Goal: Answer question/provide support: Answer question/provide support

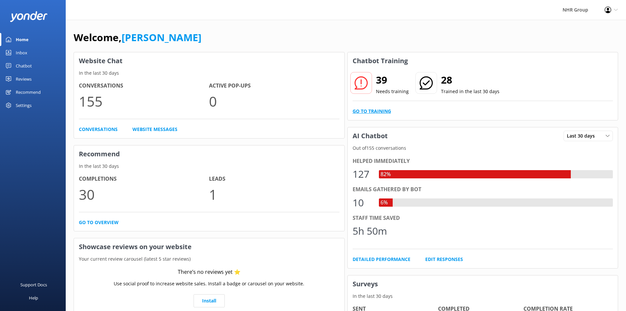
click at [373, 109] on link "Go to Training" at bounding box center [372, 110] width 38 height 7
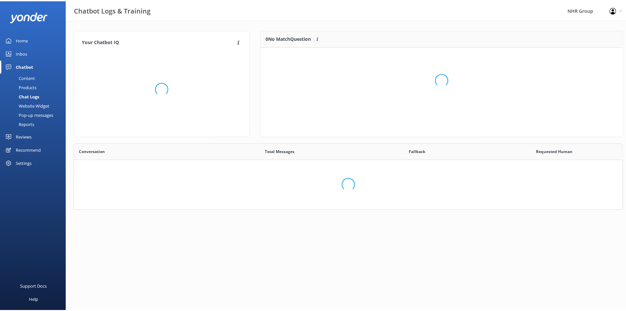
scroll to position [225, 539]
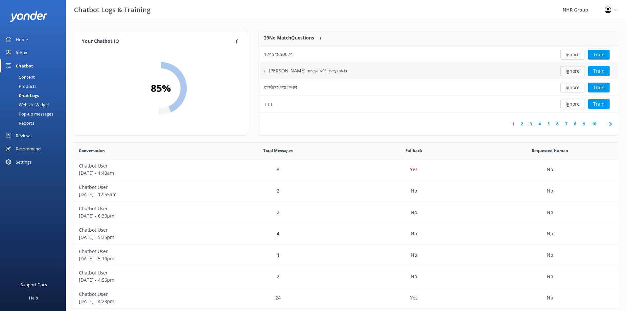
click at [563, 69] on button "Ignore" at bounding box center [572, 71] width 25 height 10
click at [565, 69] on button "Ignore" at bounding box center [572, 71] width 25 height 10
click at [568, 72] on button "Ignore" at bounding box center [572, 71] width 25 height 10
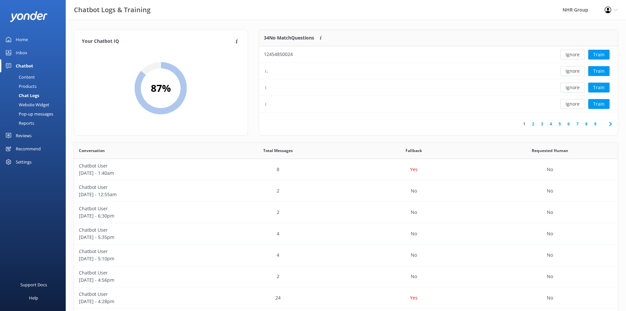
click at [568, 72] on button "Ignore" at bounding box center [572, 71] width 25 height 10
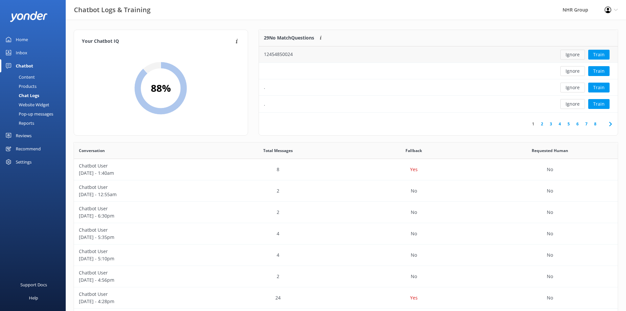
click at [572, 55] on button "Ignore" at bounding box center [572, 55] width 25 height 10
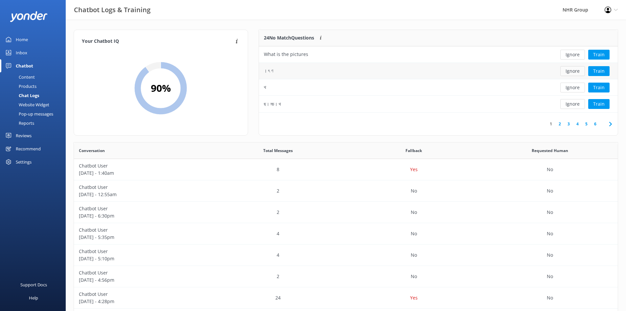
click at [571, 70] on button "Ignore" at bounding box center [572, 71] width 25 height 10
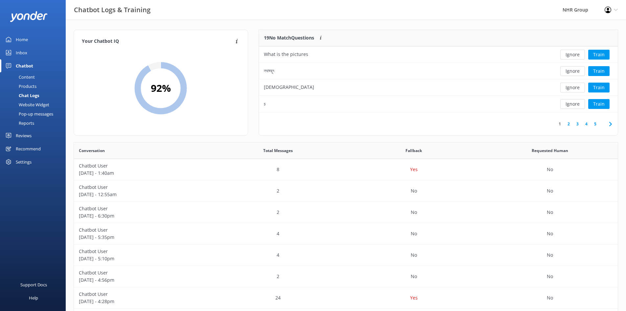
click at [571, 70] on button "Ignore" at bounding box center [572, 71] width 25 height 10
click at [571, 71] on button "Ignore" at bounding box center [572, 71] width 25 height 10
click at [569, 73] on button "Ignore" at bounding box center [572, 71] width 25 height 10
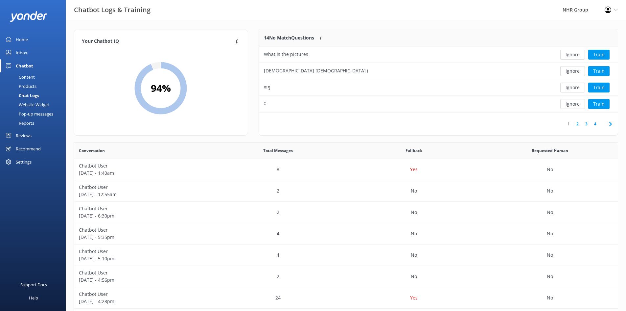
click at [569, 73] on button "Ignore" at bounding box center [572, 71] width 25 height 10
click at [566, 87] on button "Ignore" at bounding box center [572, 88] width 25 height 10
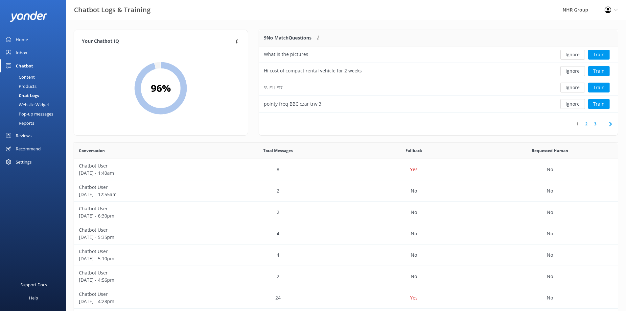
click at [565, 88] on button "Ignore" at bounding box center [572, 88] width 25 height 10
click at [567, 87] on button "Ignore" at bounding box center [572, 88] width 25 height 10
click at [612, 124] on icon at bounding box center [611, 124] width 8 height 8
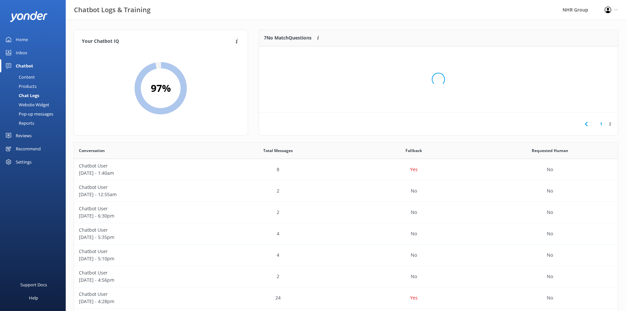
scroll to position [61, 354]
click at [573, 69] on button "Ignore" at bounding box center [572, 71] width 25 height 10
click at [571, 70] on button "Ignore" at bounding box center [572, 71] width 25 height 10
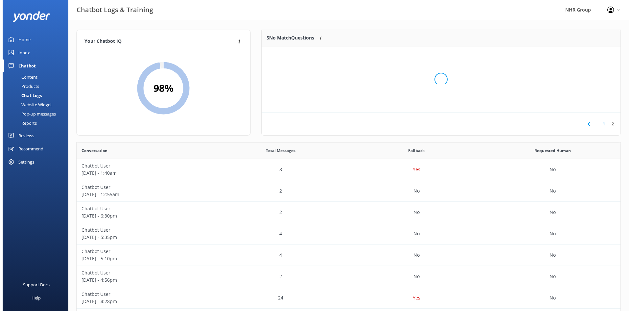
scroll to position [28, 354]
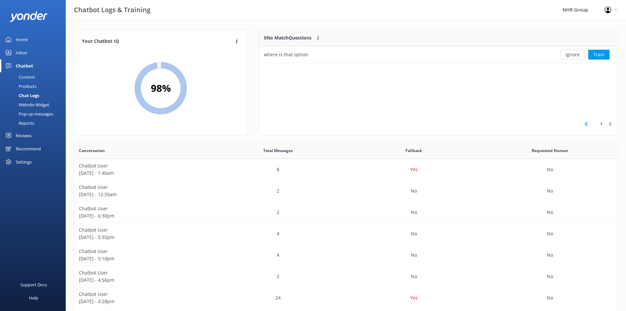
click at [32, 54] on link "Inbox" at bounding box center [33, 52] width 66 height 13
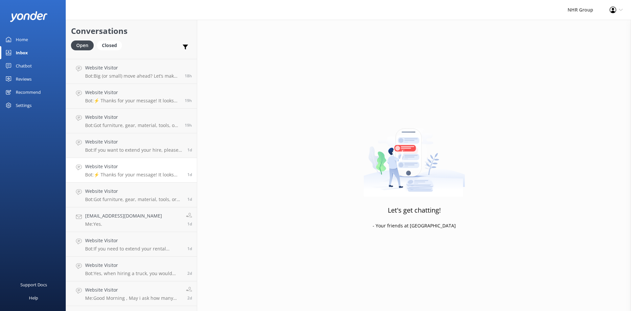
scroll to position [360, 0]
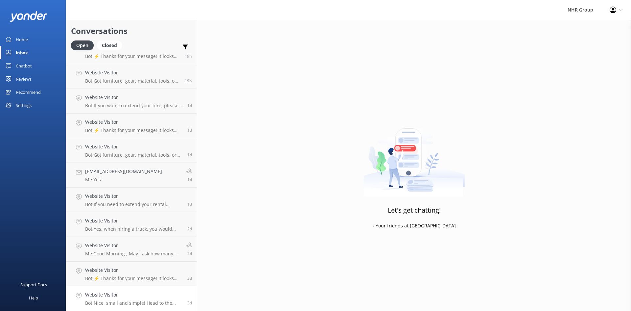
click at [137, 298] on div "Website Visitor Bot: [GEOGRAPHIC_DATA], small and simple! Head to the quiz to s…" at bounding box center [133, 298] width 97 height 14
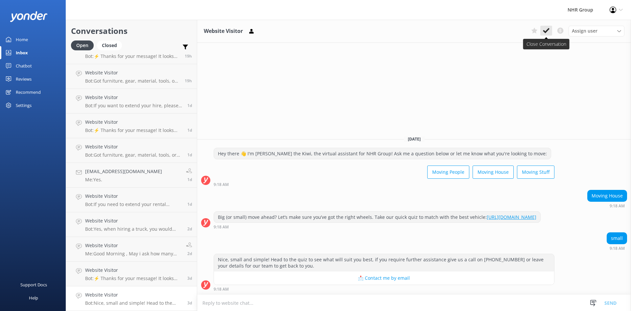
click at [547, 30] on use at bounding box center [546, 30] width 7 height 5
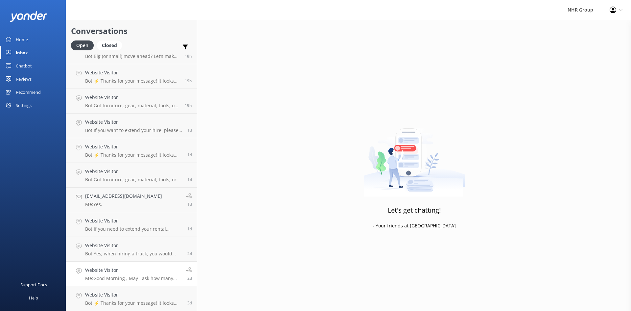
scroll to position [335, 0]
click at [115, 280] on p "Me: Good Morning , May i ask how many bedroom house stuff you are moving ? so i…" at bounding box center [133, 278] width 96 height 6
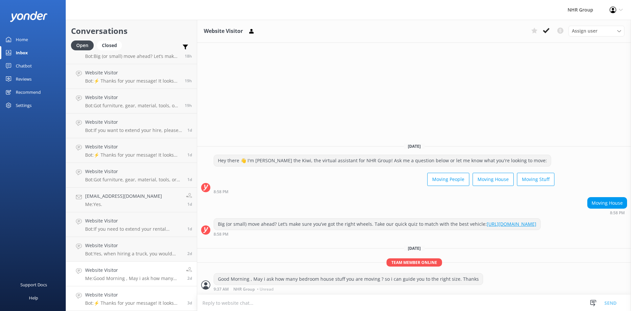
click at [121, 292] on h4 "Website Visitor" at bounding box center [133, 294] width 97 height 7
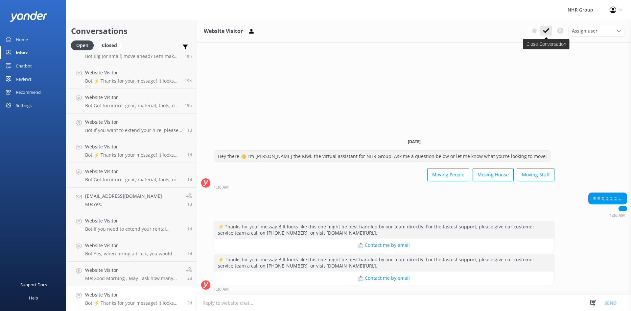
click at [549, 32] on icon at bounding box center [546, 30] width 7 height 7
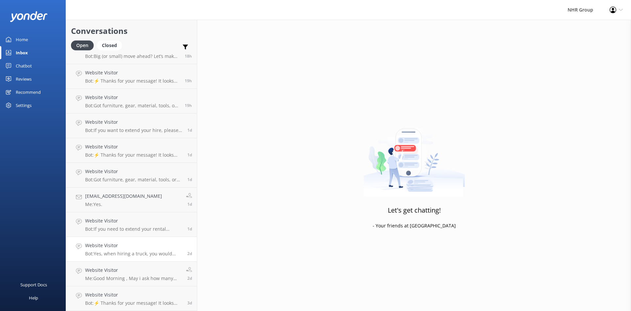
scroll to position [311, 0]
click at [122, 299] on div "Website Visitor Me: Good Morning , May i ask how many bedroom house stuff you a…" at bounding box center [133, 298] width 96 height 14
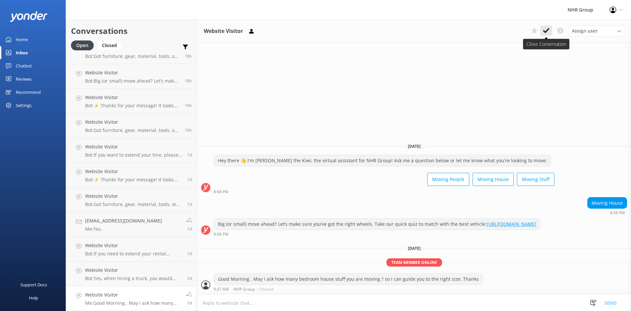
click at [547, 31] on use at bounding box center [546, 30] width 7 height 5
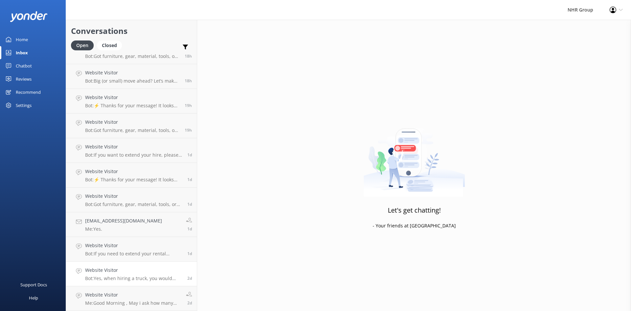
click at [123, 275] on p "Bot: Yes, when hiring a truck, you would need to pay the bond plus the daily re…" at bounding box center [133, 278] width 97 height 6
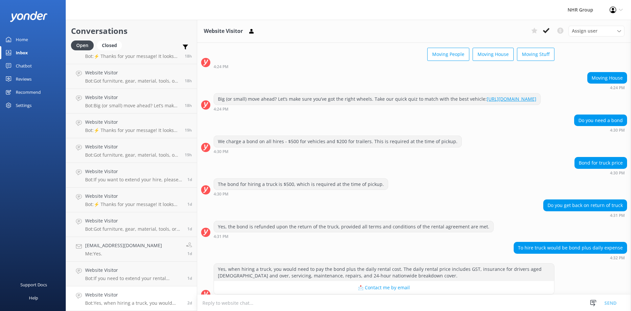
scroll to position [46, 0]
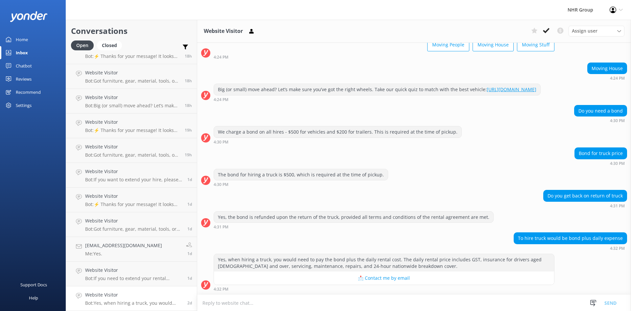
click at [117, 293] on h4 "Website Visitor" at bounding box center [133, 294] width 97 height 7
click at [547, 30] on use at bounding box center [546, 30] width 7 height 5
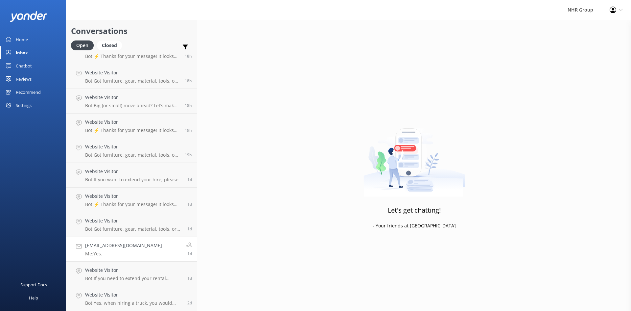
scroll to position [261, 0]
click at [125, 295] on h4 "Website Visitor" at bounding box center [133, 294] width 97 height 7
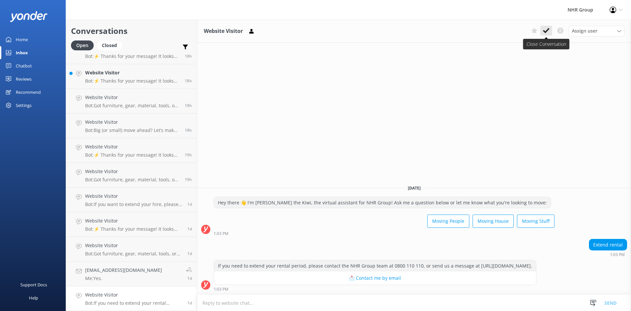
click at [542, 31] on button at bounding box center [546, 31] width 12 height 10
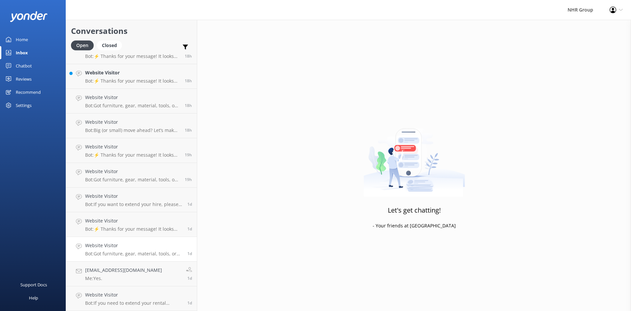
scroll to position [237, 0]
click at [105, 295] on h4 "[EMAIL_ADDRESS][DOMAIN_NAME]" at bounding box center [123, 294] width 77 height 7
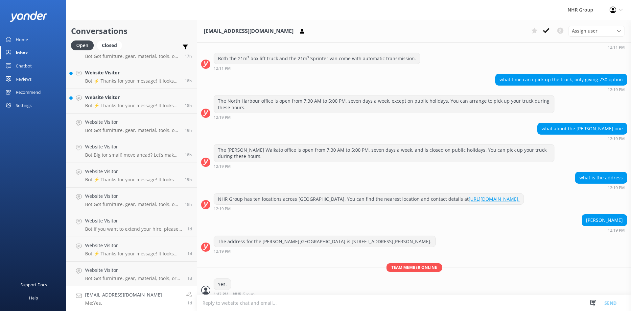
scroll to position [880, 0]
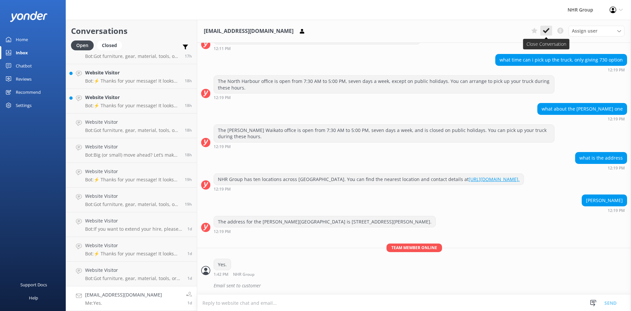
click at [548, 29] on icon at bounding box center [546, 30] width 7 height 7
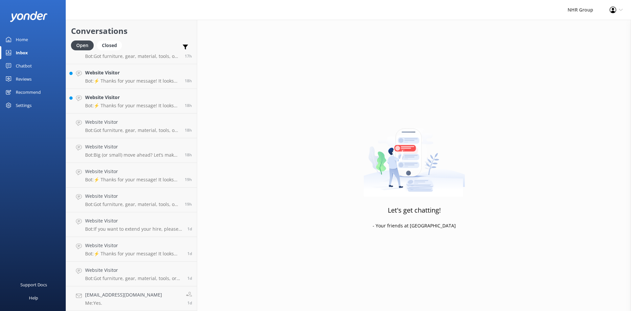
scroll to position [212, 0]
click at [131, 297] on h4 "Website Visitor" at bounding box center [133, 294] width 97 height 7
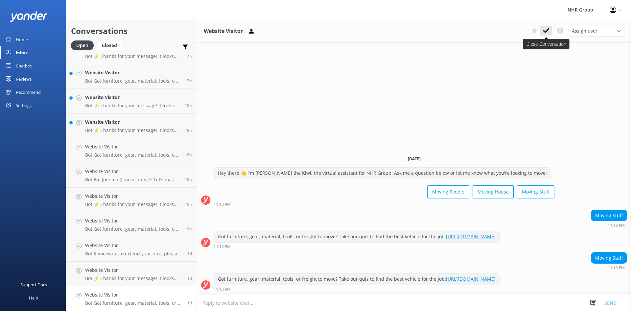
click at [548, 32] on icon at bounding box center [546, 30] width 7 height 7
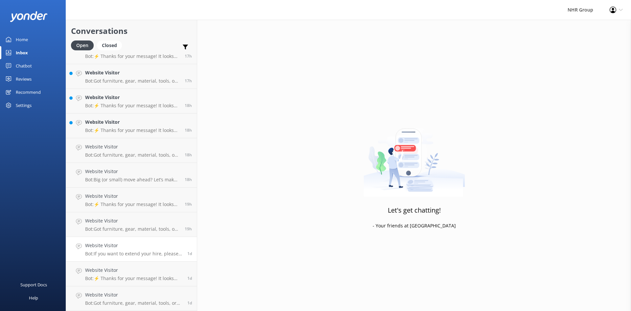
scroll to position [187, 0]
click at [146, 291] on h4 "Website Visitor" at bounding box center [133, 294] width 97 height 7
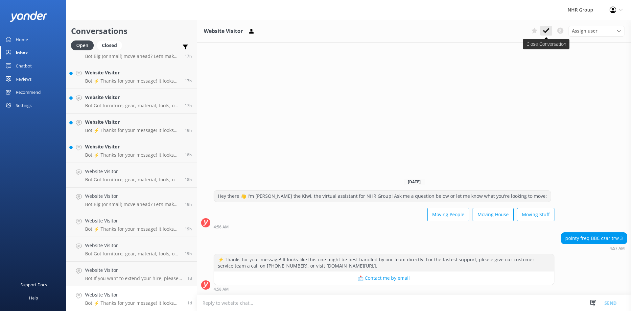
click at [544, 31] on use at bounding box center [546, 30] width 7 height 5
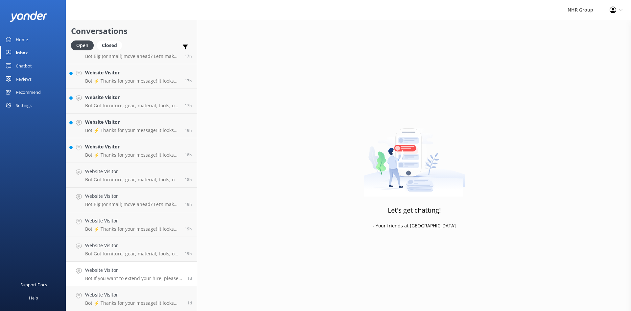
scroll to position [163, 0]
click at [115, 297] on h4 "Website Visitor" at bounding box center [133, 294] width 97 height 7
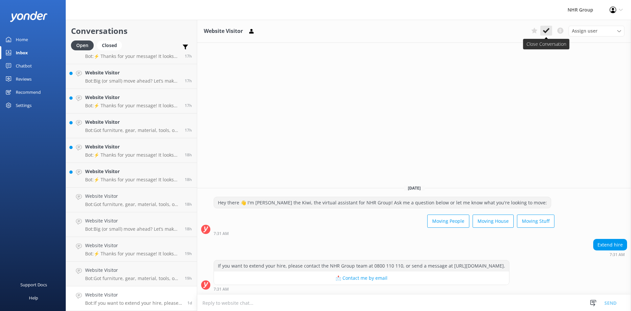
click at [545, 31] on icon at bounding box center [546, 30] width 7 height 7
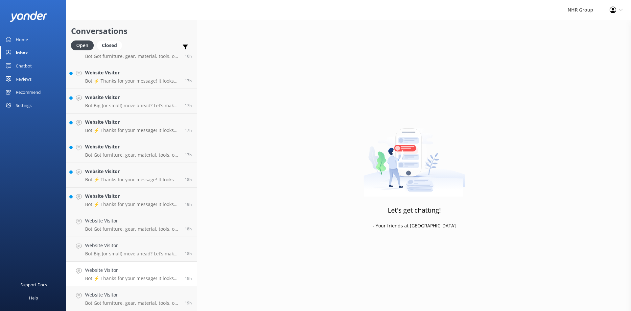
scroll to position [138, 0]
click at [116, 292] on h4 "Website Visitor" at bounding box center [132, 294] width 95 height 7
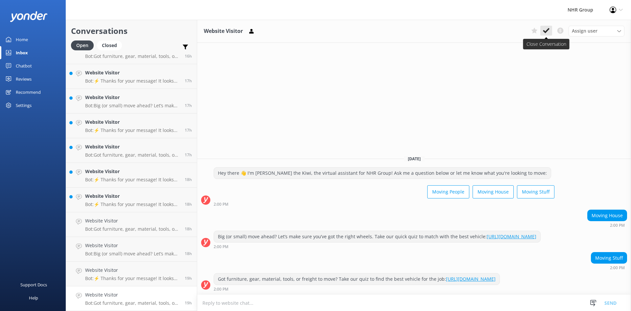
click at [545, 31] on use at bounding box center [546, 30] width 7 height 5
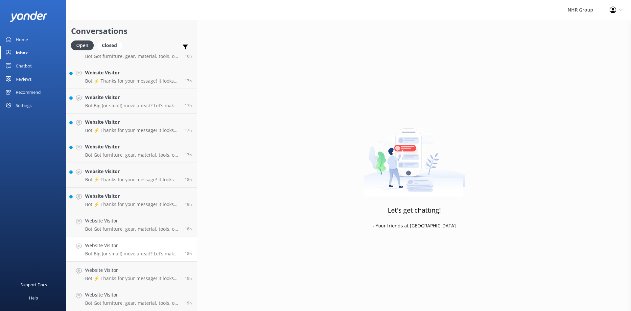
scroll to position [113, 0]
click at [113, 294] on h4 "Website Visitor" at bounding box center [132, 294] width 95 height 7
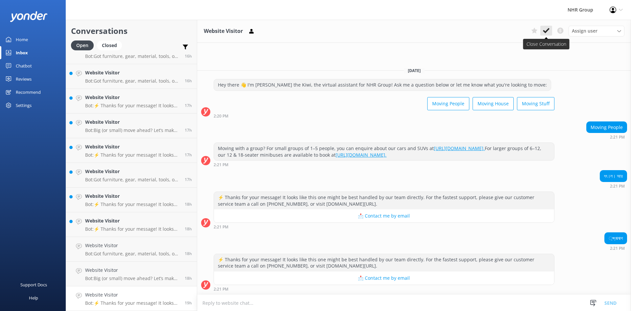
click at [545, 31] on icon at bounding box center [546, 30] width 7 height 7
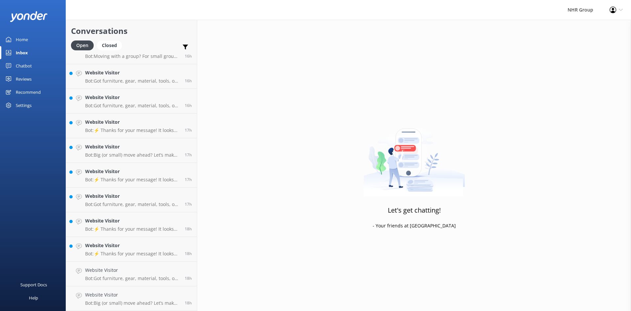
scroll to position [89, 0]
click at [131, 304] on p "Bot: Big (or small) move ahead? Let’s make sure you’ve got the right wheels. Ta…" at bounding box center [132, 303] width 95 height 6
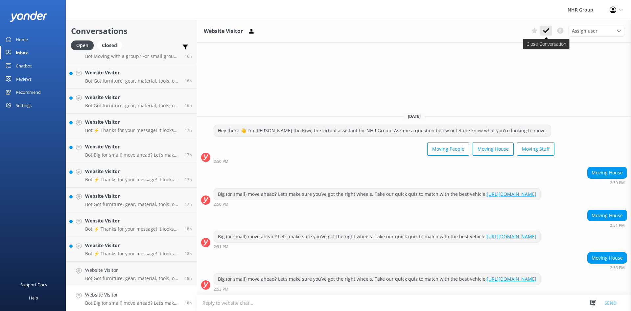
click at [546, 31] on use at bounding box center [546, 30] width 7 height 5
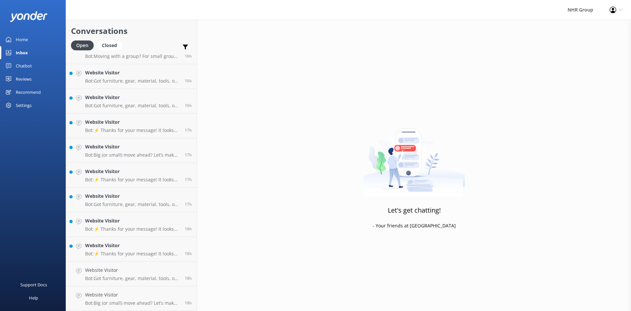
scroll to position [64, 0]
click at [148, 297] on h4 "Website Visitor" at bounding box center [132, 294] width 95 height 7
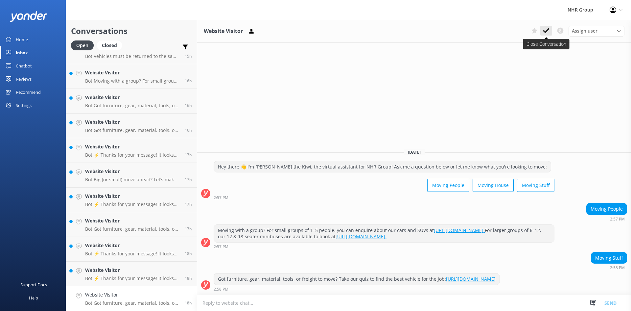
click at [544, 30] on icon at bounding box center [546, 30] width 7 height 7
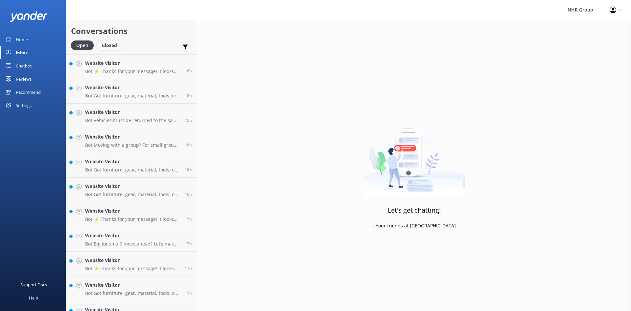
click at [114, 46] on div "Closed" at bounding box center [109, 45] width 25 height 10
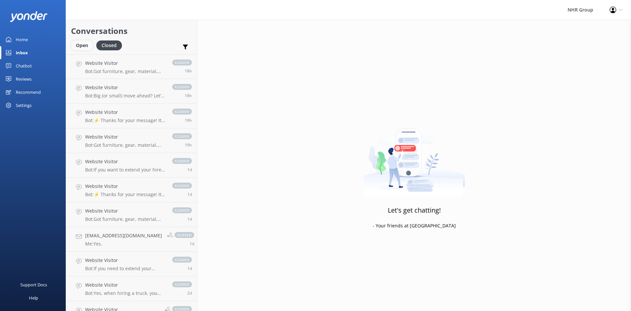
click at [81, 48] on div "Open" at bounding box center [82, 45] width 22 height 10
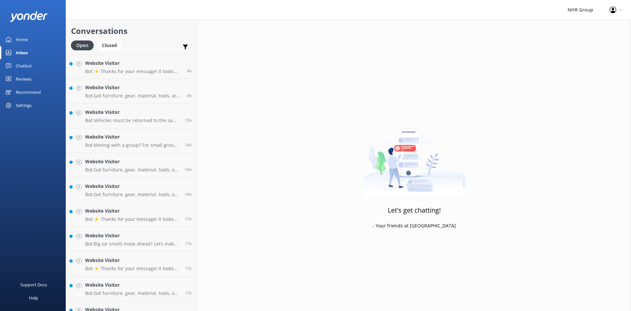
click at [27, 61] on div "Chatbot" at bounding box center [24, 65] width 16 height 13
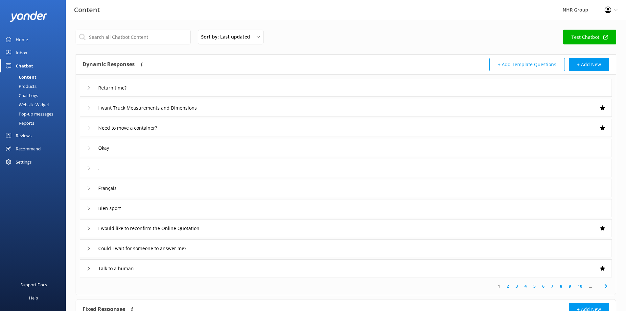
click at [24, 122] on div "Reports" at bounding box center [19, 122] width 30 height 9
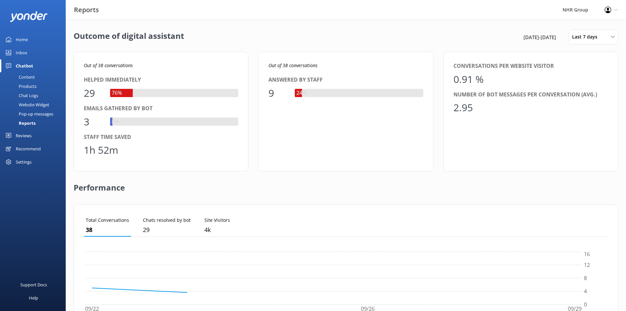
scroll to position [61, 519]
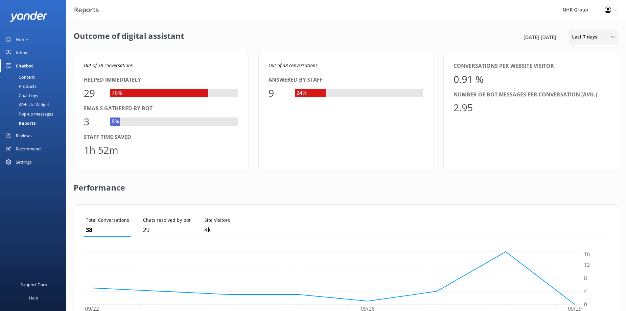
click at [589, 40] on span "Last 7 days" at bounding box center [586, 36] width 29 height 7
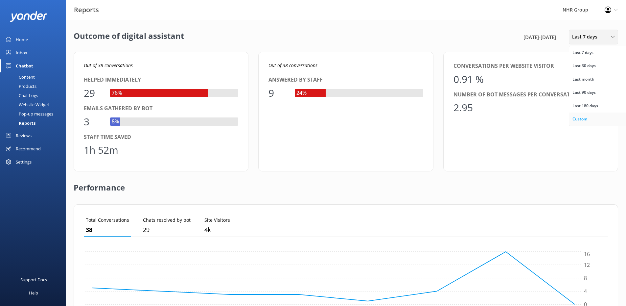
click at [583, 120] on div "Custom" at bounding box center [580, 119] width 15 height 7
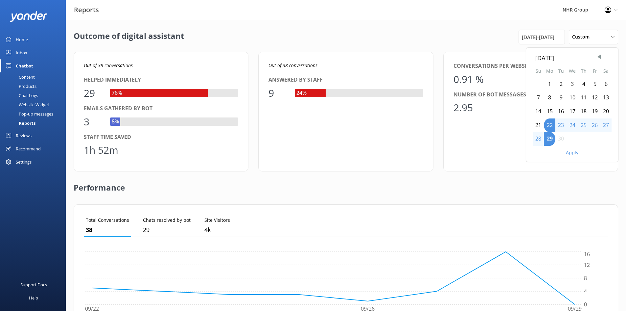
click at [552, 83] on div "1" at bounding box center [550, 84] width 12 height 14
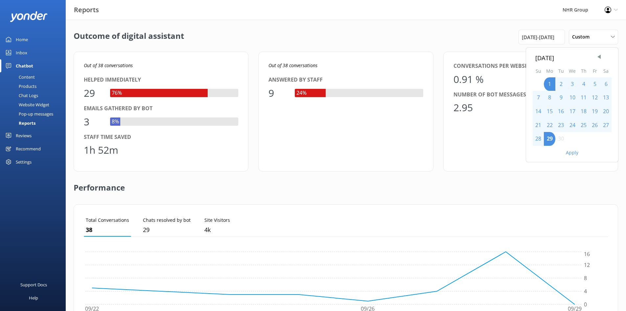
click at [572, 150] on button "Apply" at bounding box center [572, 152] width 12 height 5
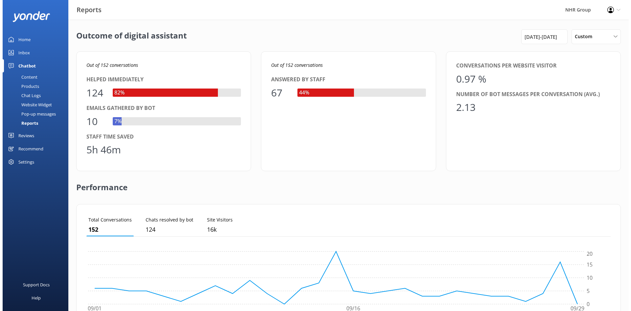
scroll to position [0, 0]
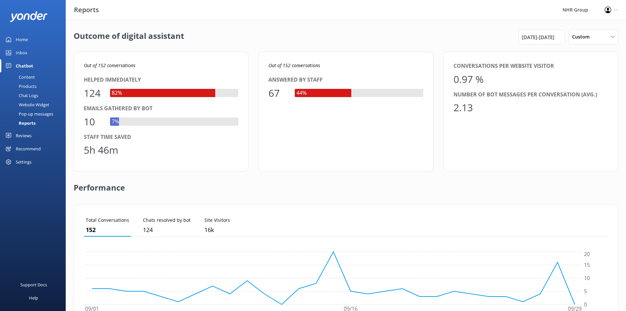
click at [27, 77] on div "Content" at bounding box center [19, 76] width 31 height 9
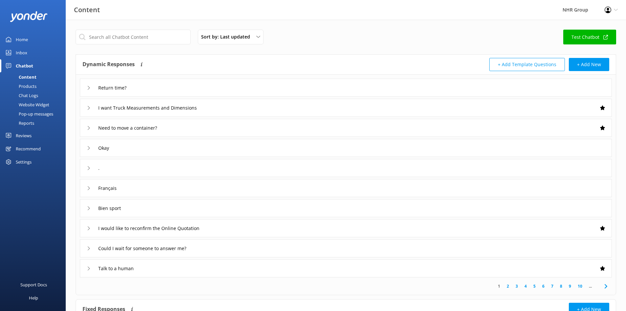
click at [22, 52] on div "Inbox" at bounding box center [22, 52] width 12 height 13
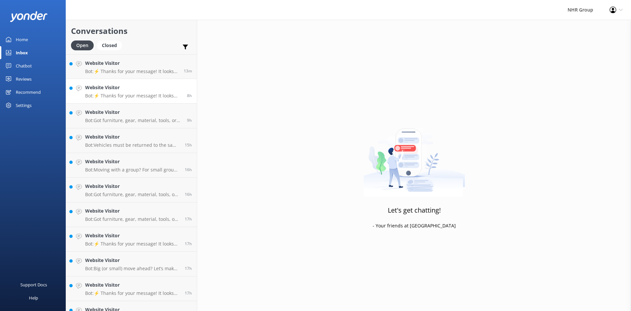
scroll to position [64, 0]
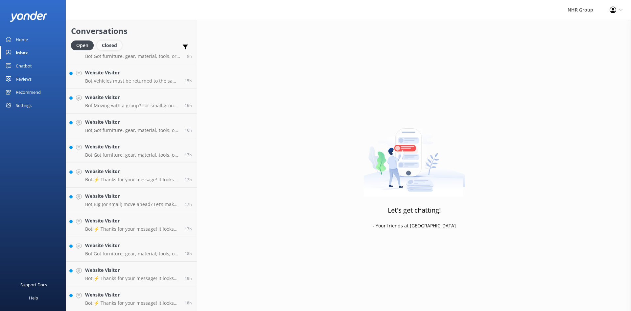
click at [104, 45] on div "Closed" at bounding box center [109, 45] width 25 height 10
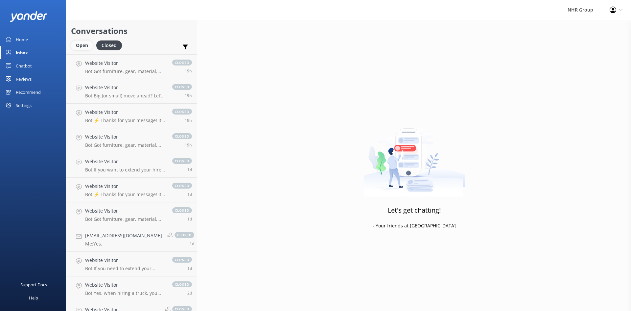
click at [86, 45] on div "Open" at bounding box center [82, 45] width 22 height 10
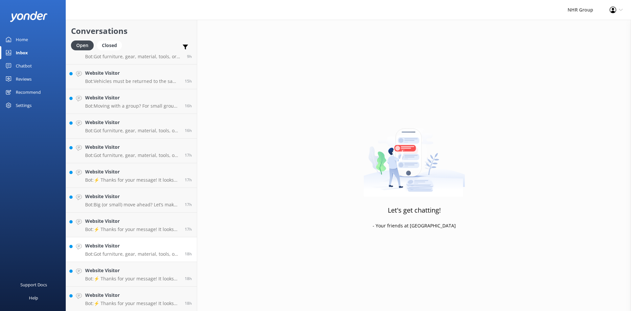
scroll to position [64, 0]
click at [141, 297] on h4 "Website Visitor" at bounding box center [132, 294] width 95 height 7
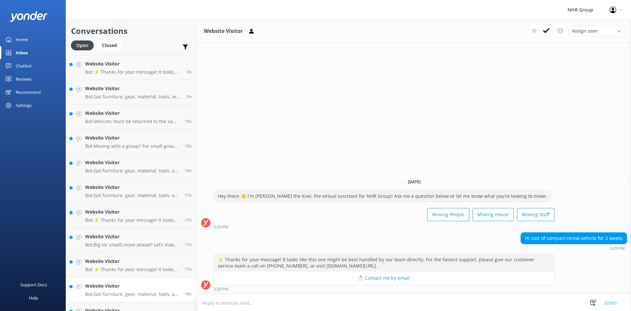
scroll to position [64, 0]
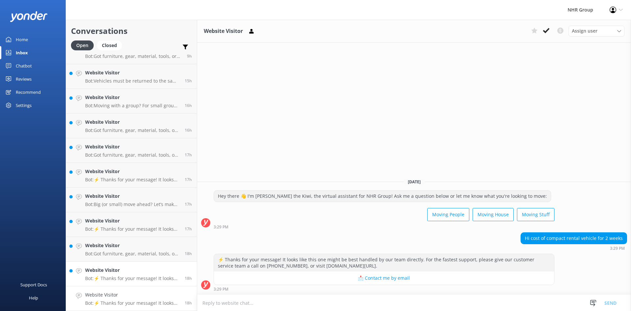
click at [129, 272] on h4 "Website Visitor" at bounding box center [132, 269] width 95 height 7
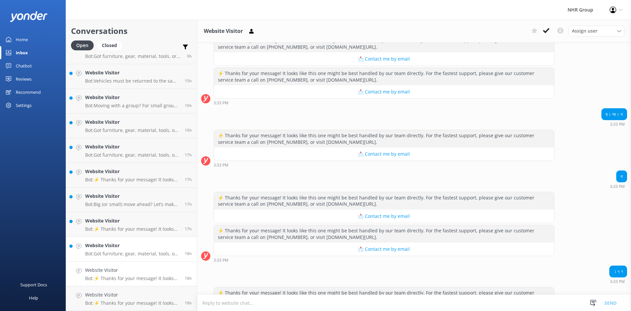
scroll to position [607, 0]
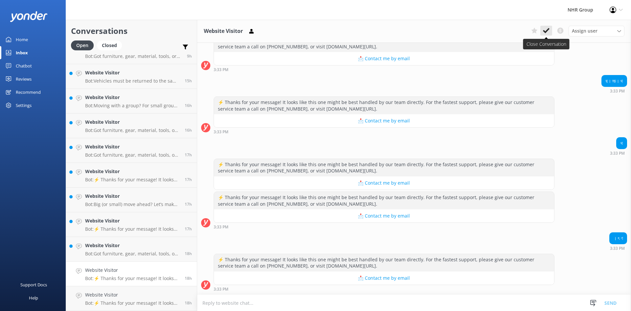
click at [547, 30] on use at bounding box center [546, 30] width 7 height 5
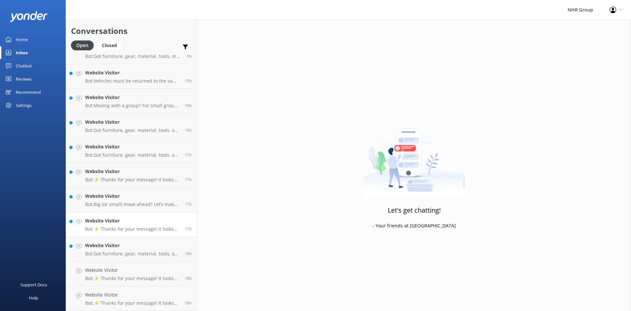
scroll to position [39, 0]
click at [119, 278] on p "Bot: Got furniture, gear, material, tools, or freight to move? Take our quiz to…" at bounding box center [132, 278] width 95 height 6
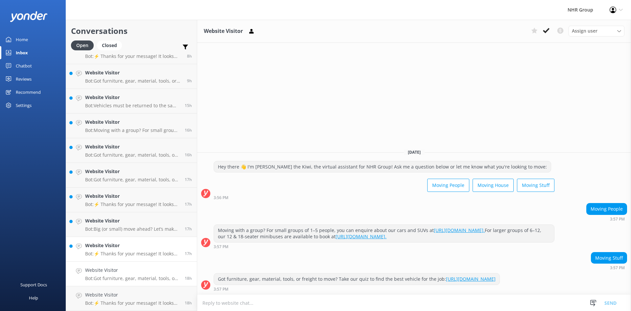
click at [120, 250] on div "Website Visitor Bot: ⚡ Thanks for your message! It looks like this one might be…" at bounding box center [132, 249] width 95 height 14
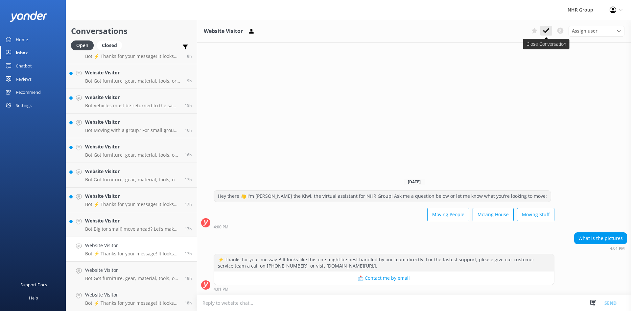
click at [545, 30] on icon at bounding box center [546, 30] width 7 height 7
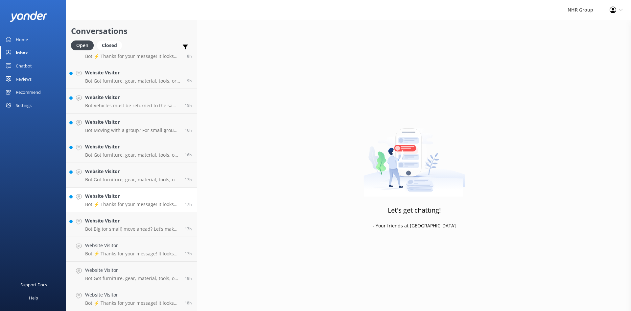
scroll to position [15, 0]
click at [126, 246] on h4 "Website Visitor" at bounding box center [132, 245] width 95 height 7
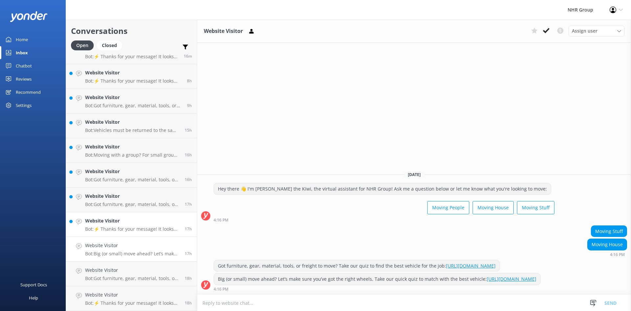
click at [127, 229] on p "Bot: ⚡ Thanks for your message! It looks like this one might be best handled by…" at bounding box center [132, 229] width 95 height 6
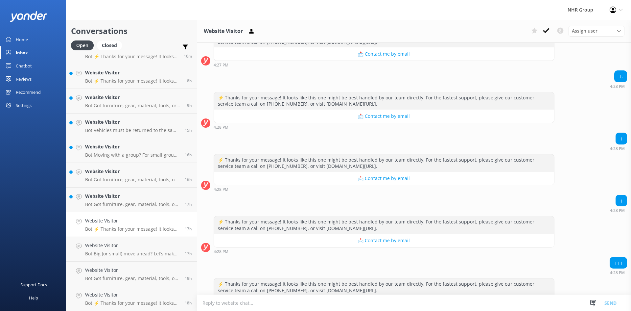
scroll to position [530, 0]
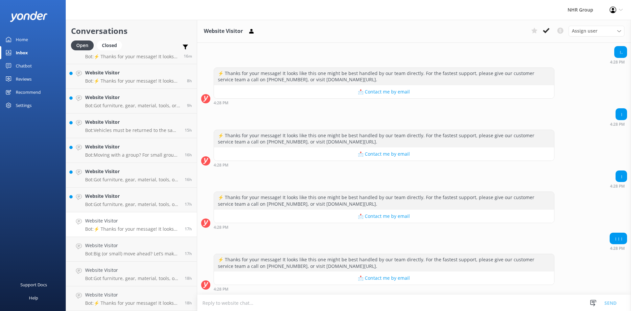
click at [551, 29] on button at bounding box center [546, 31] width 12 height 10
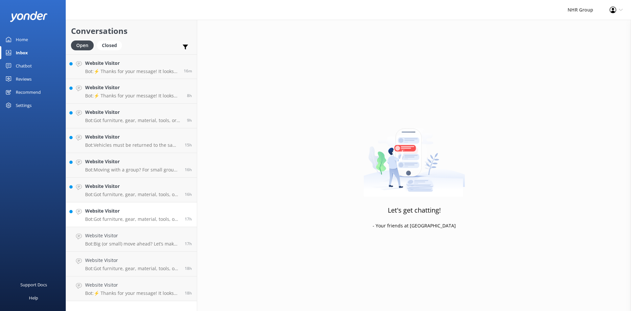
click at [124, 222] on link "Website Visitor Bot: Got furniture, gear, material, tools, or freight to move? …" at bounding box center [131, 214] width 131 height 25
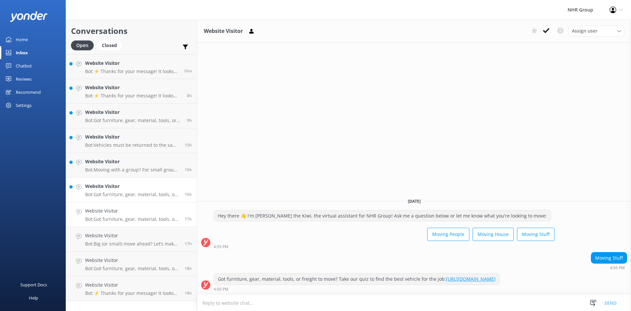
click at [140, 185] on h4 "Website Visitor" at bounding box center [132, 185] width 95 height 7
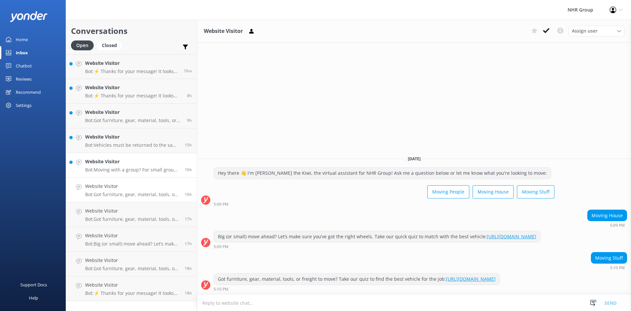
click at [131, 166] on div "Website Visitor Bot: Moving with a group? For small groups of 1–5 people, you c…" at bounding box center [132, 165] width 95 height 14
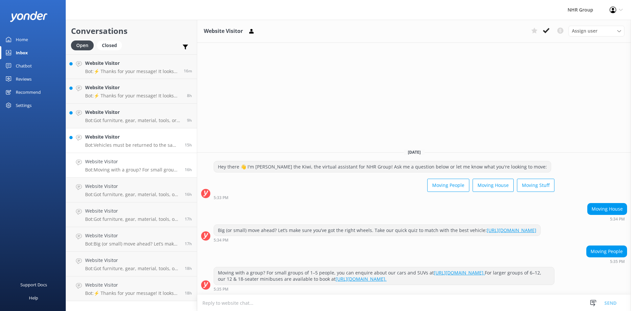
click at [134, 143] on p "Bot: Vehicles must be returned to the same location they were picked up from, a…" at bounding box center [132, 145] width 95 height 6
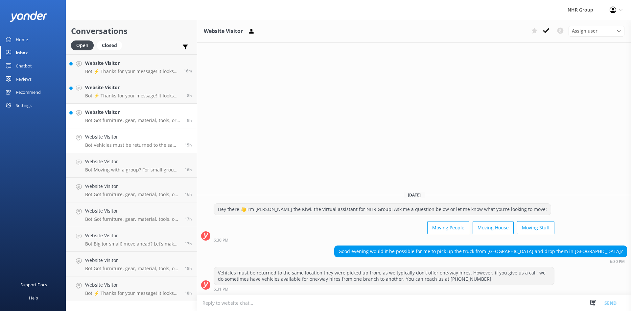
click at [130, 119] on p "Bot: Got furniture, gear, material, tools, or freight to move? Take our quiz to…" at bounding box center [133, 120] width 97 height 6
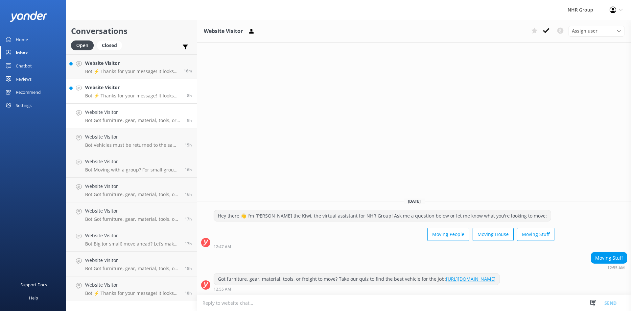
click at [128, 91] on h4 "Website Visitor" at bounding box center [133, 87] width 97 height 7
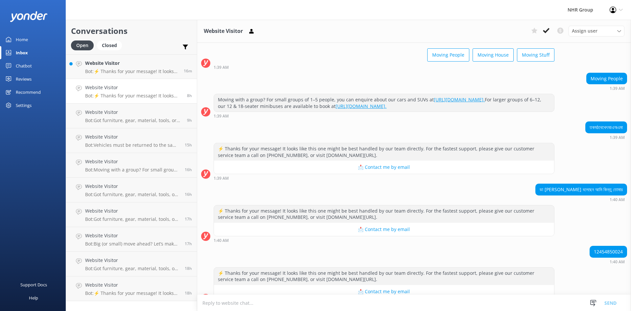
scroll to position [43, 0]
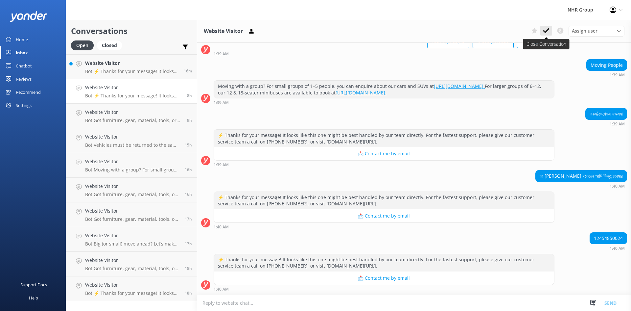
click at [545, 30] on icon at bounding box center [546, 30] width 7 height 7
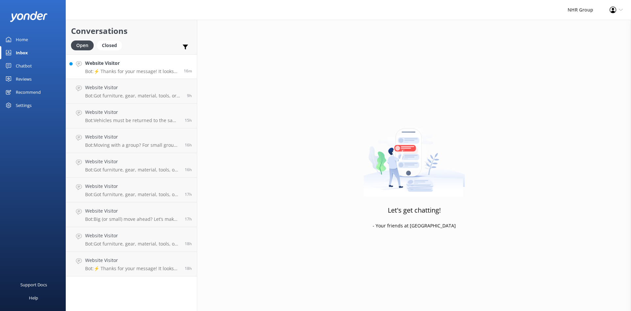
click at [119, 71] on p "Bot: ⚡ Thanks for your message! It looks like this one might be best handled by…" at bounding box center [132, 71] width 94 height 6
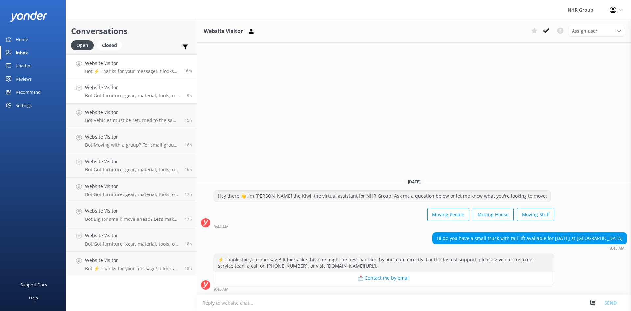
click at [119, 88] on h4 "Website Visitor" at bounding box center [133, 87] width 97 height 7
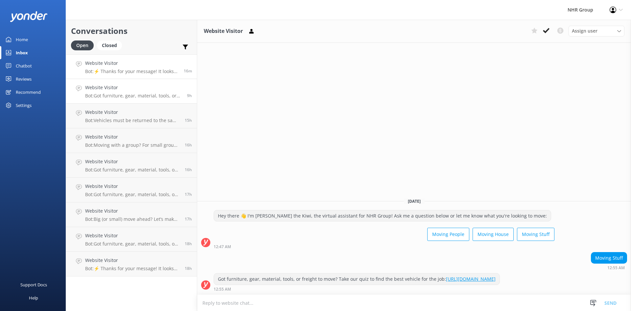
click at [121, 65] on h4 "Website Visitor" at bounding box center [132, 62] width 94 height 7
